Goal: Task Accomplishment & Management: Use online tool/utility

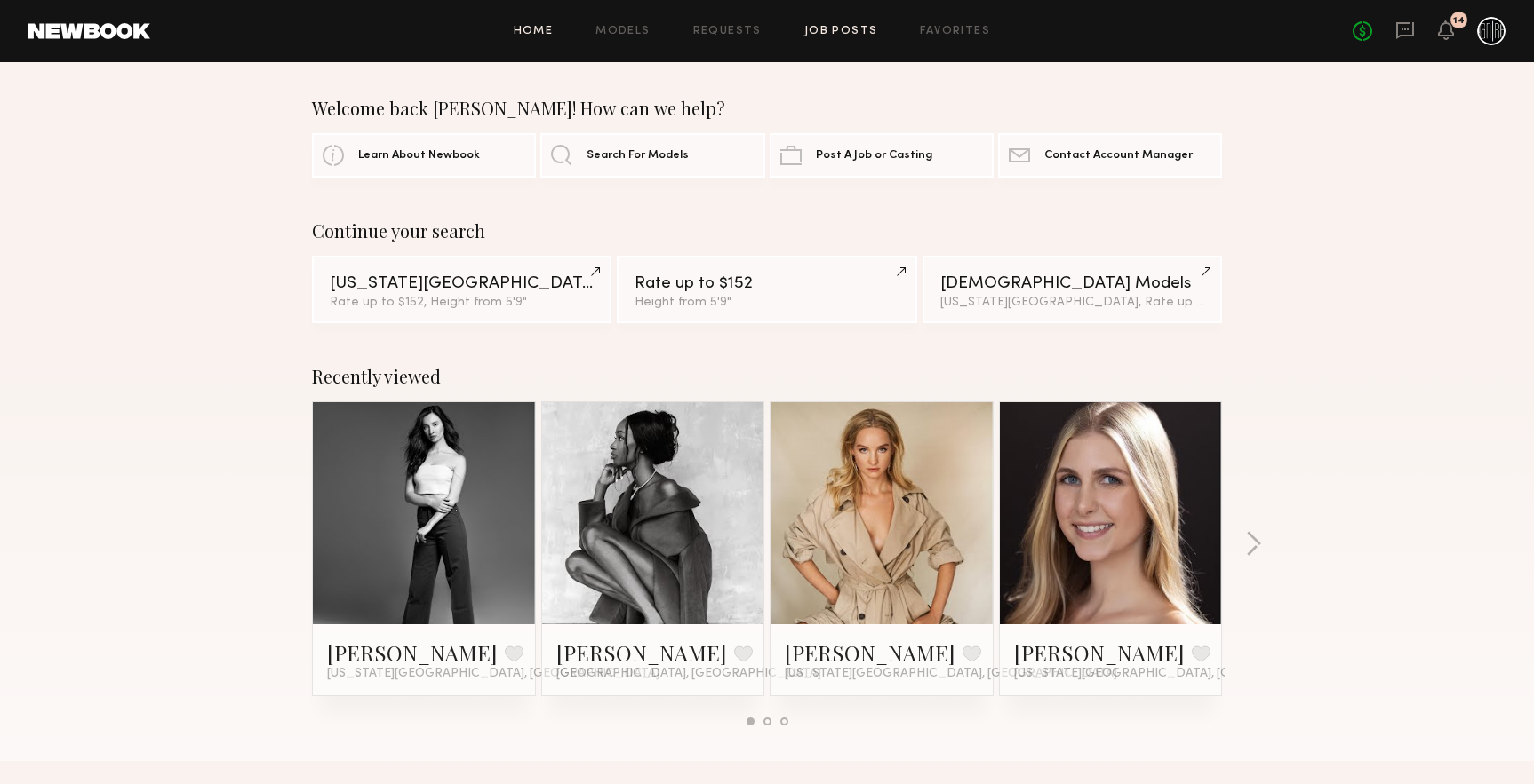
click at [822, 33] on link "Job Posts" at bounding box center [841, 32] width 74 height 12
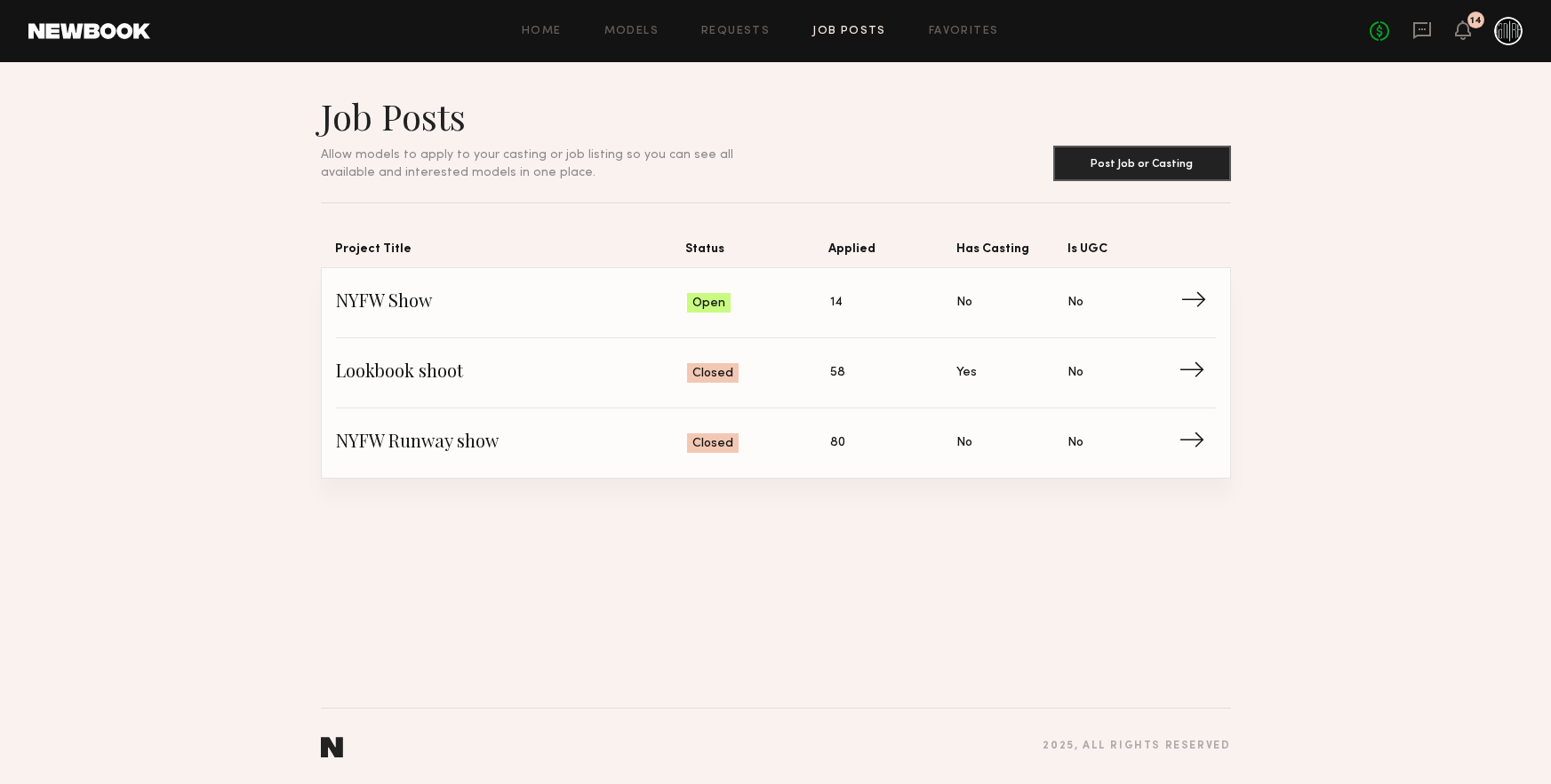
click at [928, 302] on span "Applied: 14" at bounding box center [894, 303] width 127 height 27
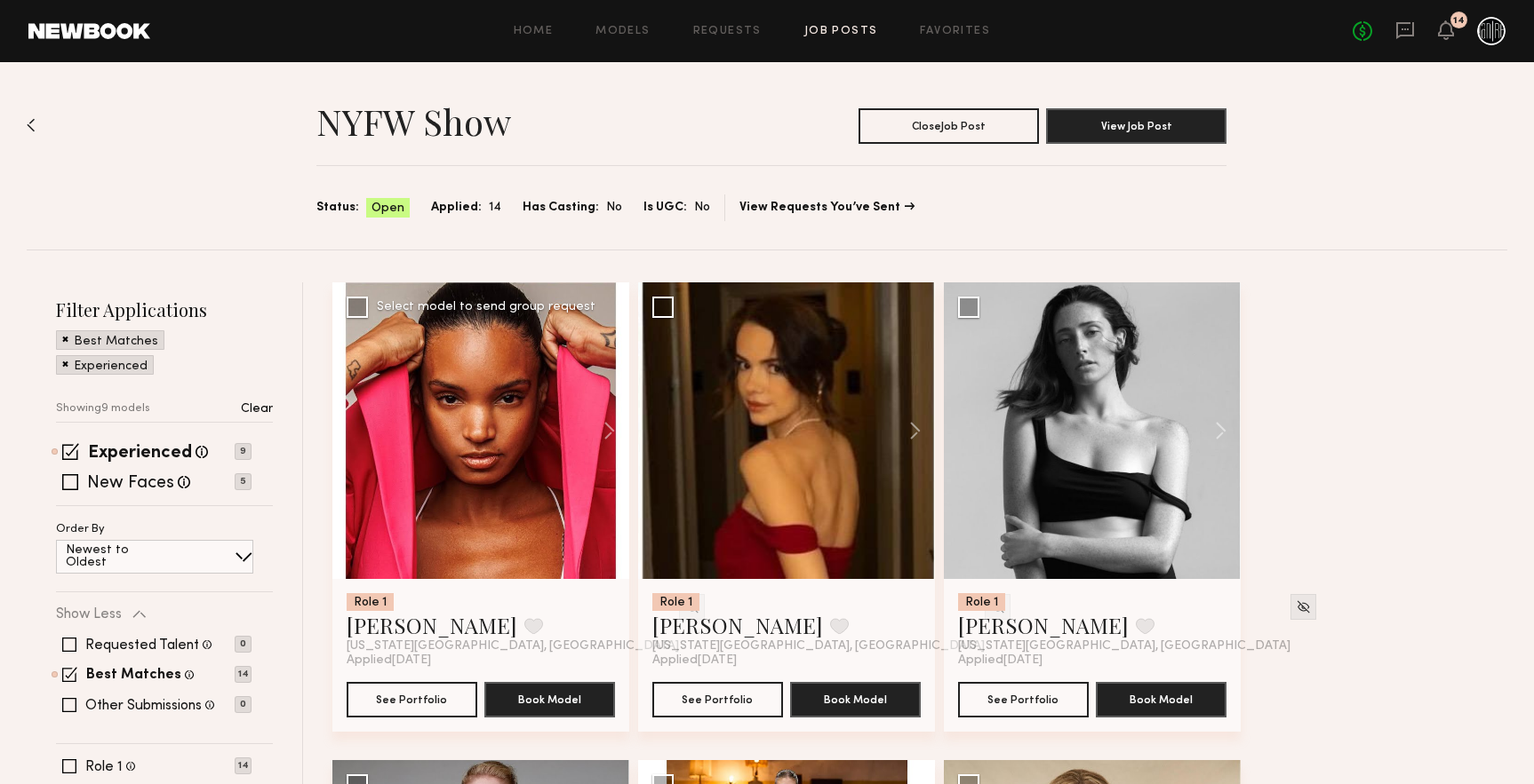
click at [485, 418] on div at bounding box center [480, 430] width 297 height 297
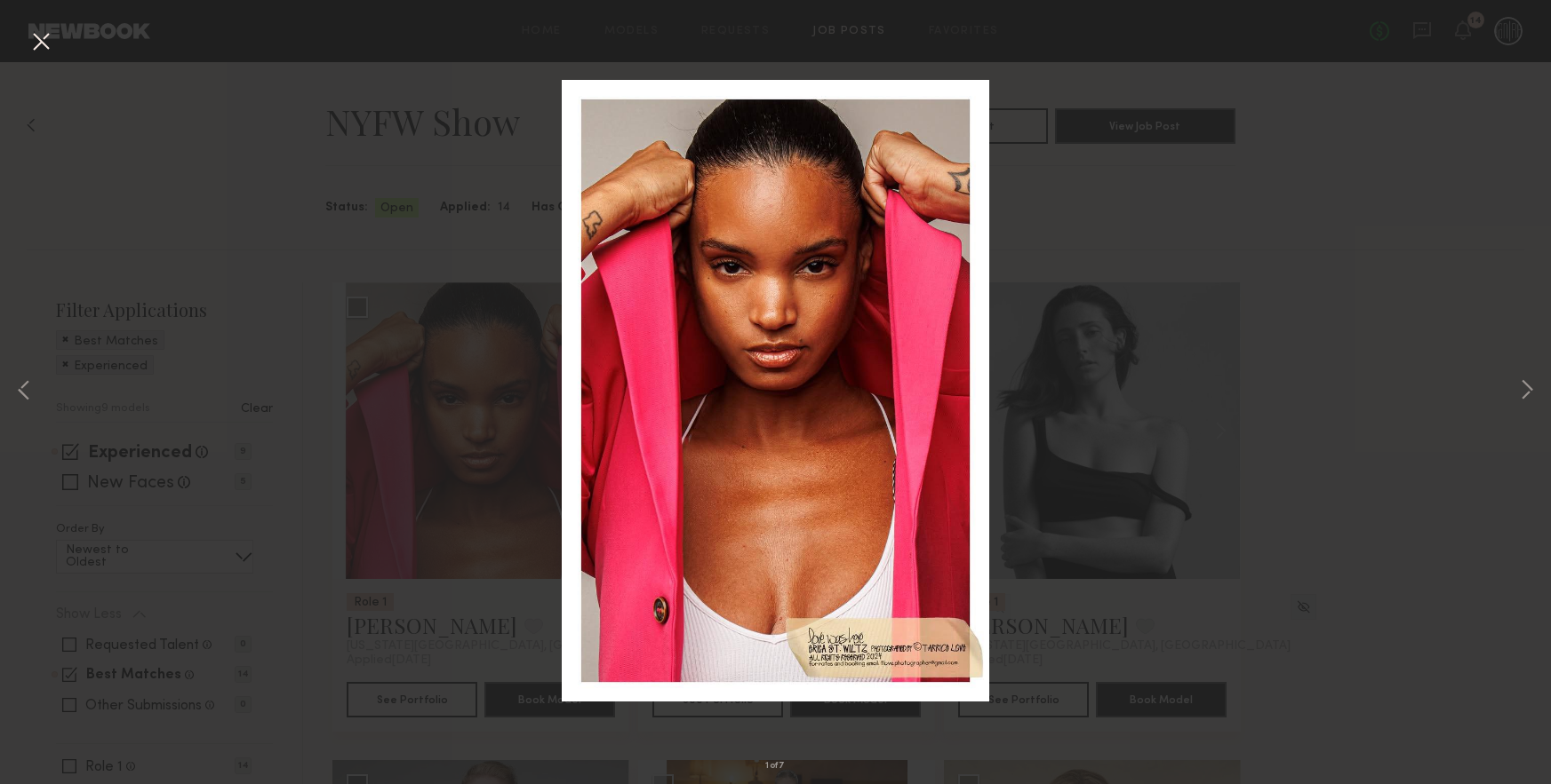
click at [1129, 256] on div "1 of 7" at bounding box center [776, 392] width 1551 height 784
click at [1113, 121] on div "1 of 7" at bounding box center [776, 392] width 1551 height 784
drag, startPoint x: 30, startPoint y: 34, endPoint x: 43, endPoint y: 39, distance: 13.9
click at [33, 33] on button at bounding box center [41, 42] width 29 height 32
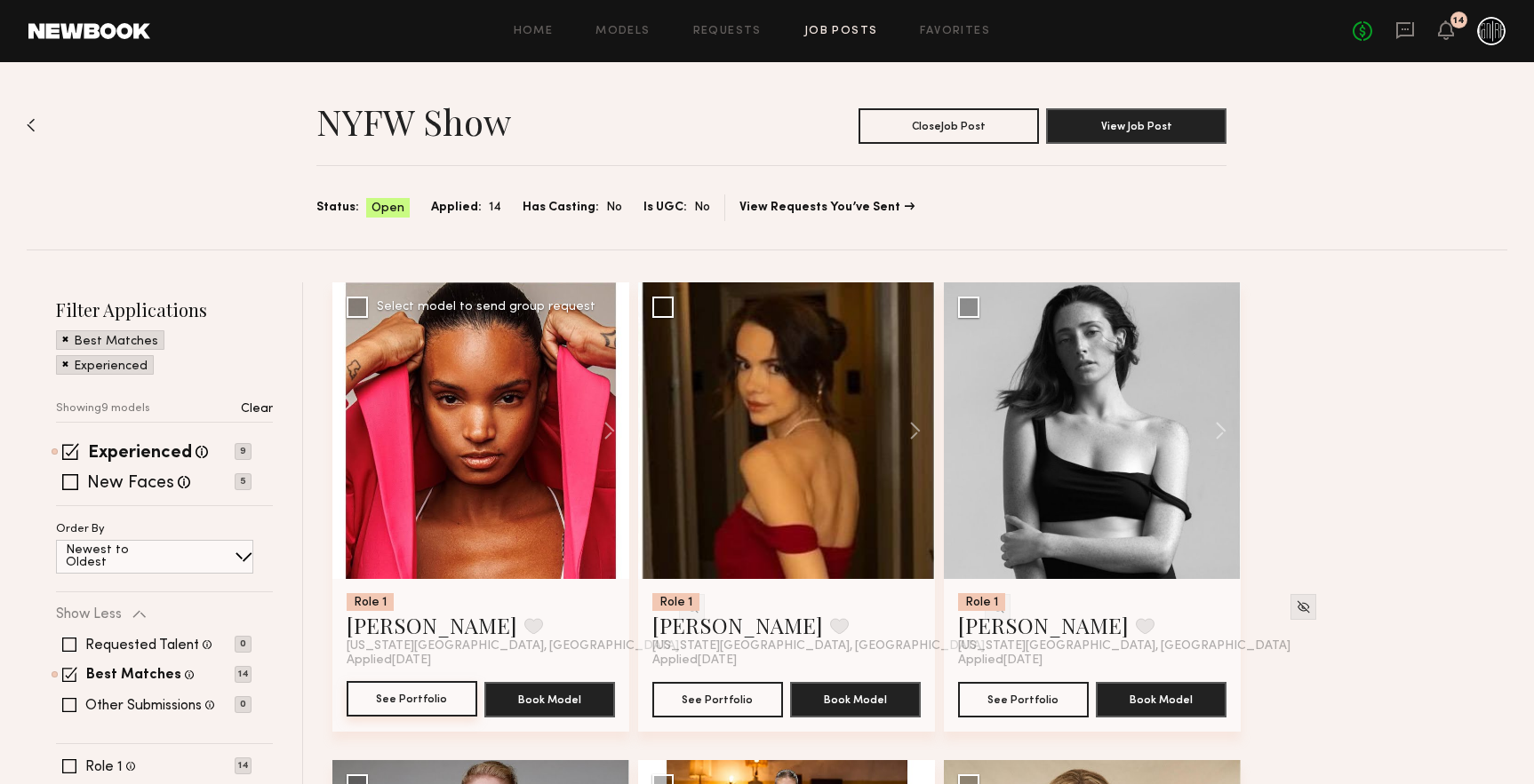
click at [425, 692] on button "See Portfolio" at bounding box center [412, 699] width 131 height 36
